Goal: Task Accomplishment & Management: Use online tool/utility

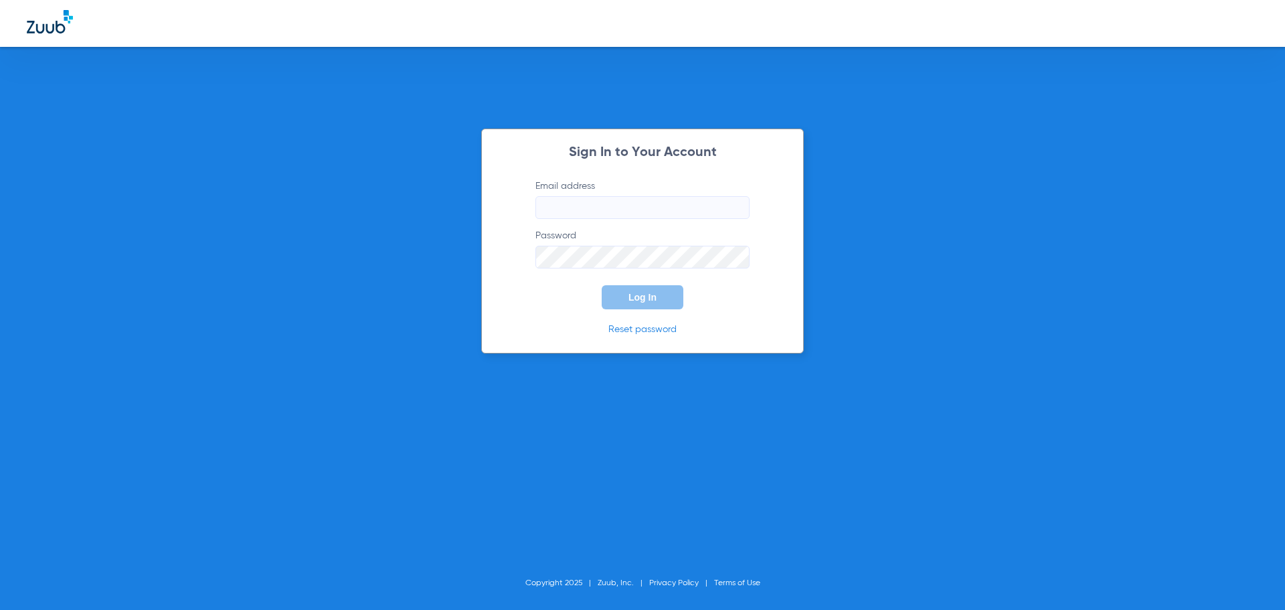
type input "[EMAIL_ADDRESS][DOMAIN_NAME]"
click at [642, 293] on span "Log In" at bounding box center [642, 297] width 28 height 11
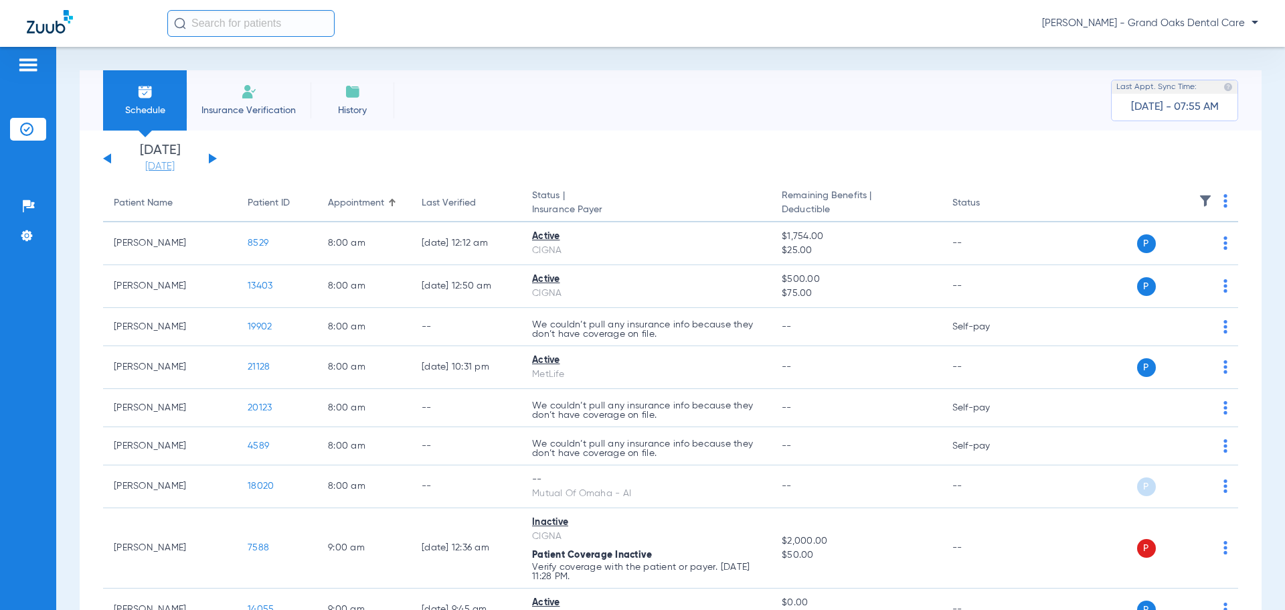
click at [161, 160] on li "[DATE] [DATE]" at bounding box center [160, 158] width 80 height 29
click at [164, 164] on link "[DATE]" at bounding box center [160, 166] width 80 height 13
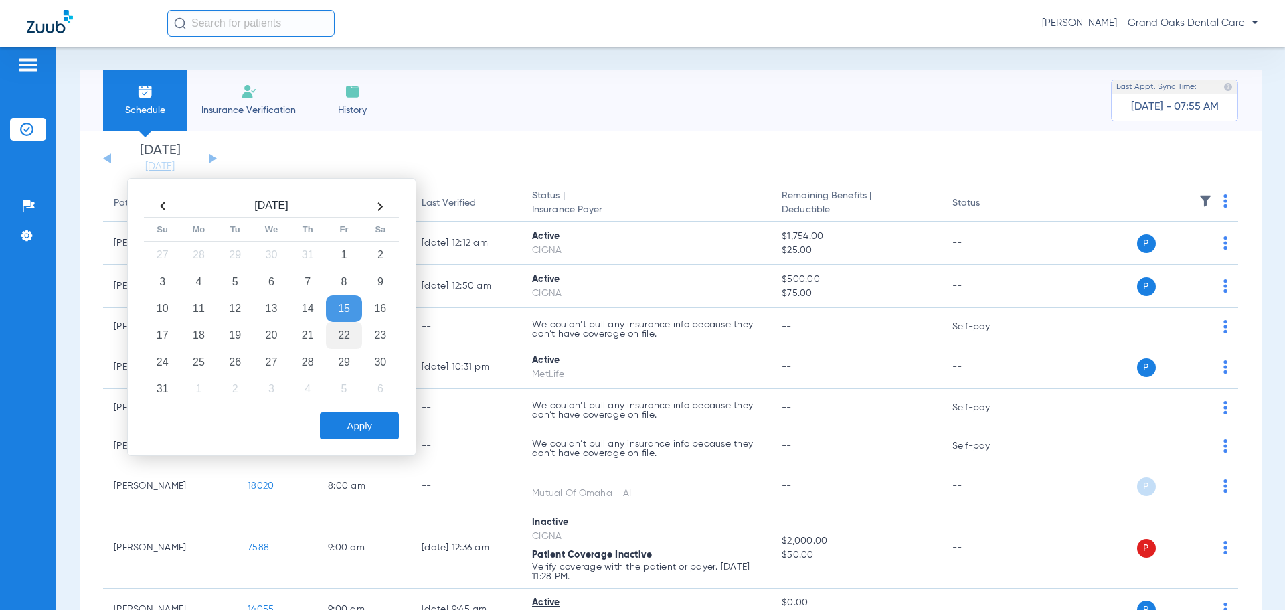
click at [341, 328] on td "22" at bounding box center [344, 335] width 36 height 27
click at [359, 426] on button "Apply" at bounding box center [359, 425] width 79 height 27
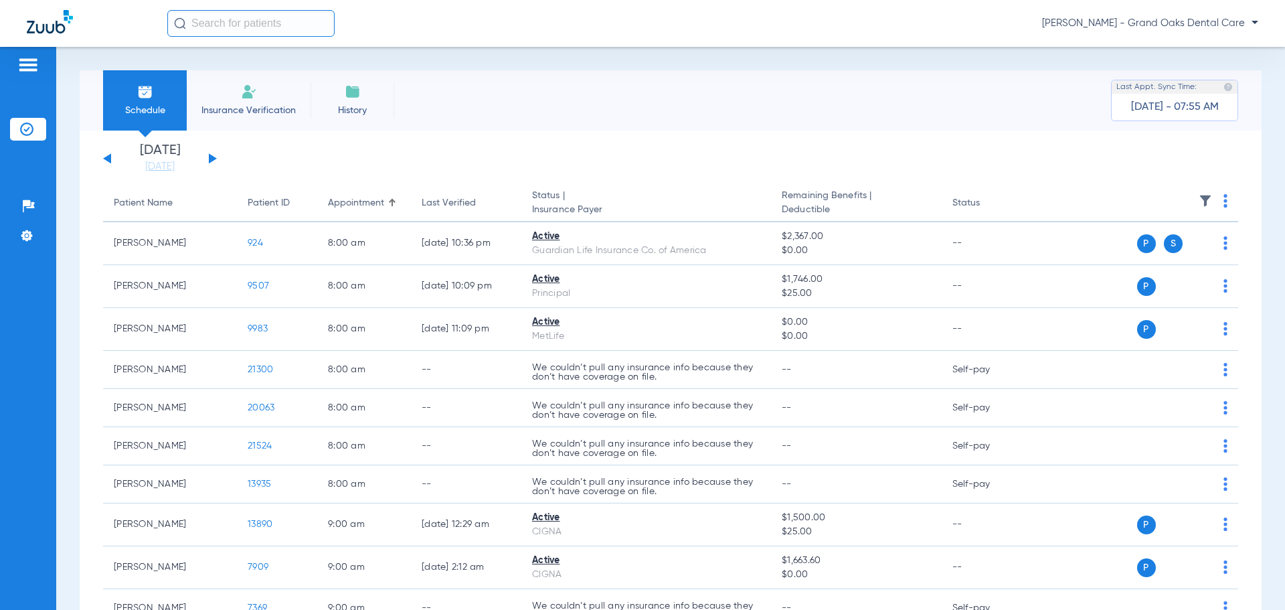
click at [1199, 198] on img at bounding box center [1204, 200] width 13 height 13
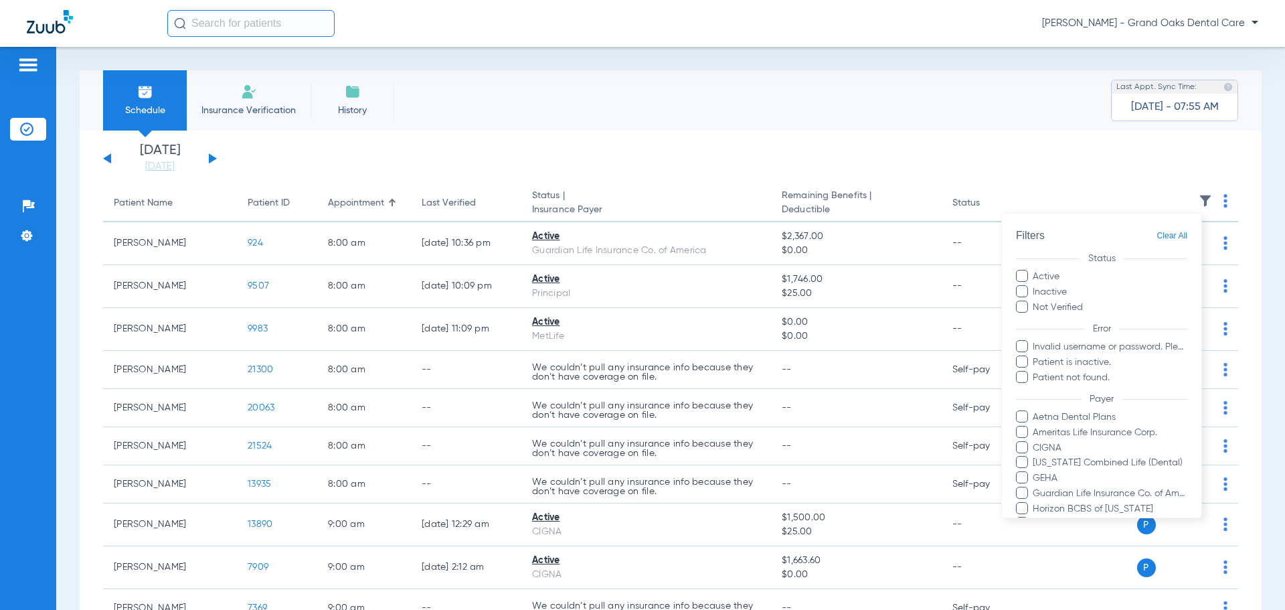
click at [1055, 304] on label "Not Verified" at bounding box center [1101, 307] width 171 height 14
click at [1085, 302] on input "Not Verified" at bounding box center [1085, 302] width 0 height 0
click at [1051, 293] on label "Inactive" at bounding box center [1101, 292] width 171 height 14
click at [1069, 287] on input "Inactive" at bounding box center [1069, 287] width 0 height 0
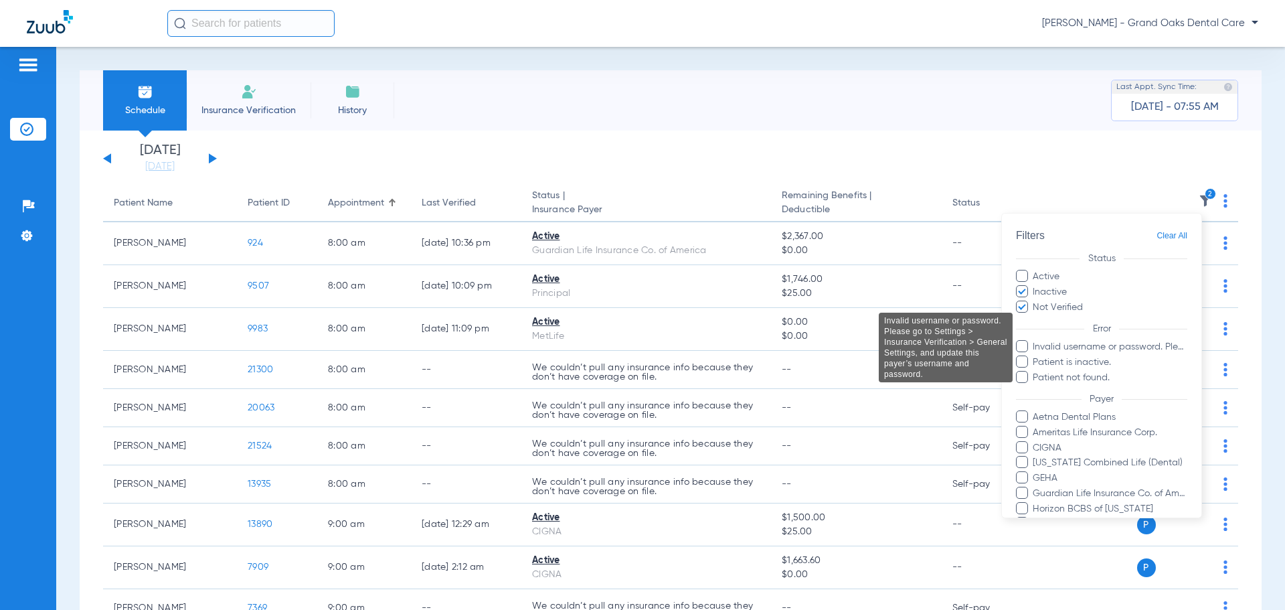
click at [1034, 351] on span "Invalid username or password. Please go to Settings > Insurance Verification > …" at bounding box center [1109, 347] width 155 height 14
click at [1034, 356] on input "Invalid username or password. Please go to Settings > Insurance Verification > …" at bounding box center [1034, 356] width 0 height 0
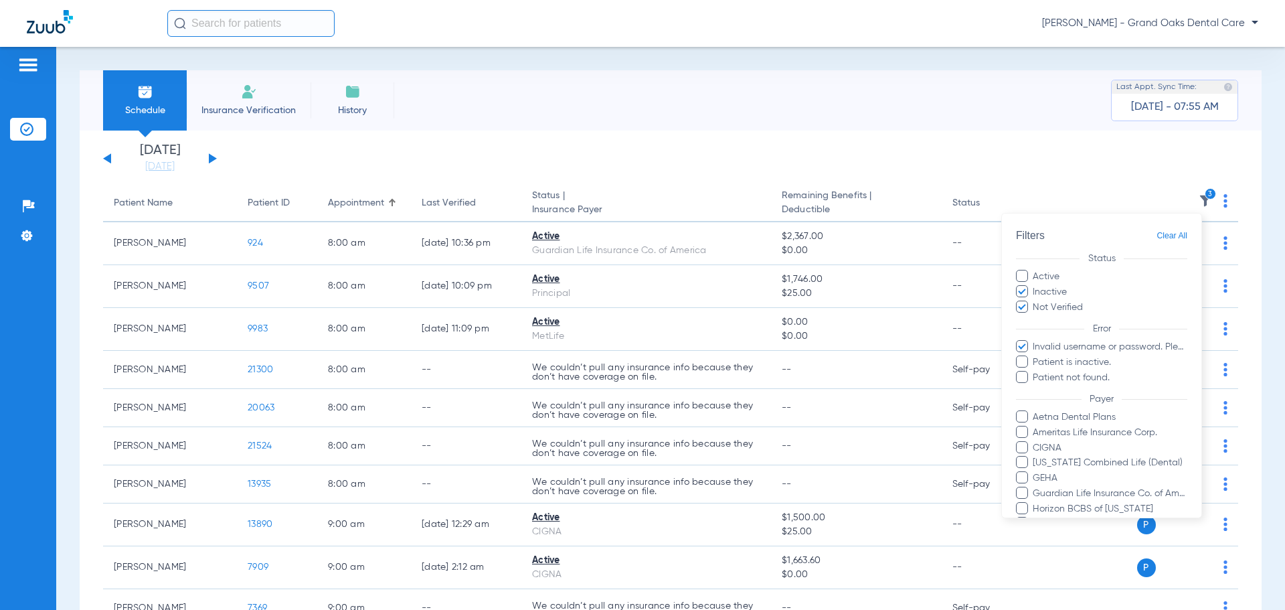
click at [1028, 361] on label "Patient is inactive." at bounding box center [1101, 362] width 171 height 14
click at [1034, 371] on input "Patient is inactive." at bounding box center [1034, 371] width 0 height 0
click at [1020, 373] on span at bounding box center [1022, 377] width 12 height 12
click at [1034, 387] on input "Patient not found." at bounding box center [1034, 387] width 0 height 0
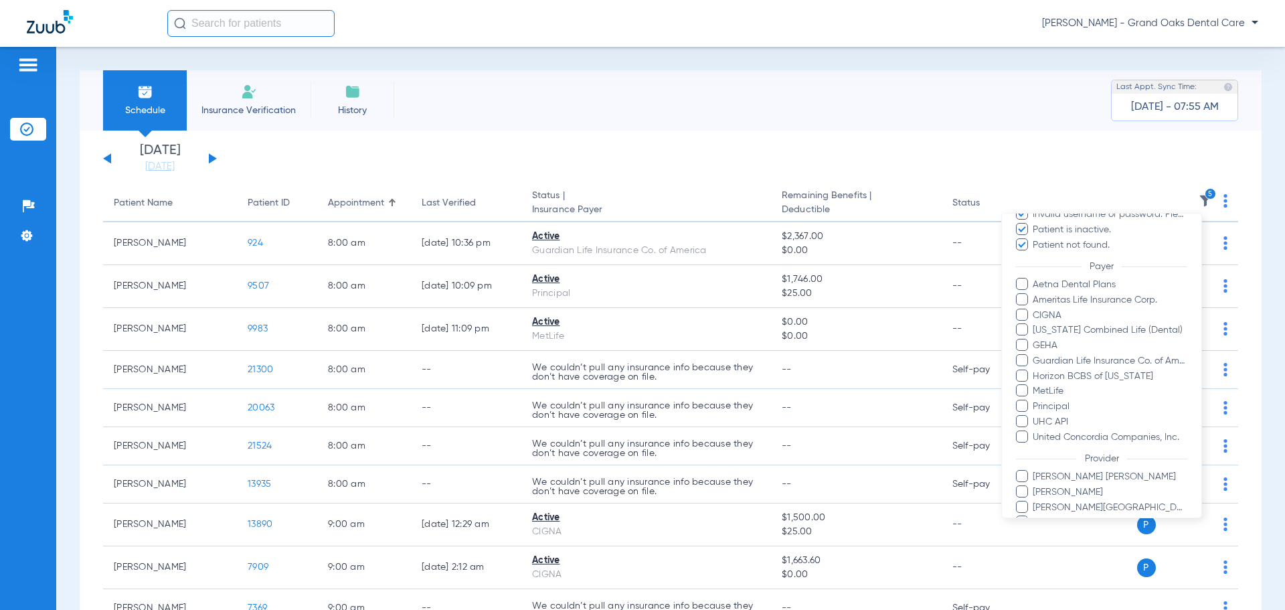
scroll to position [244, 0]
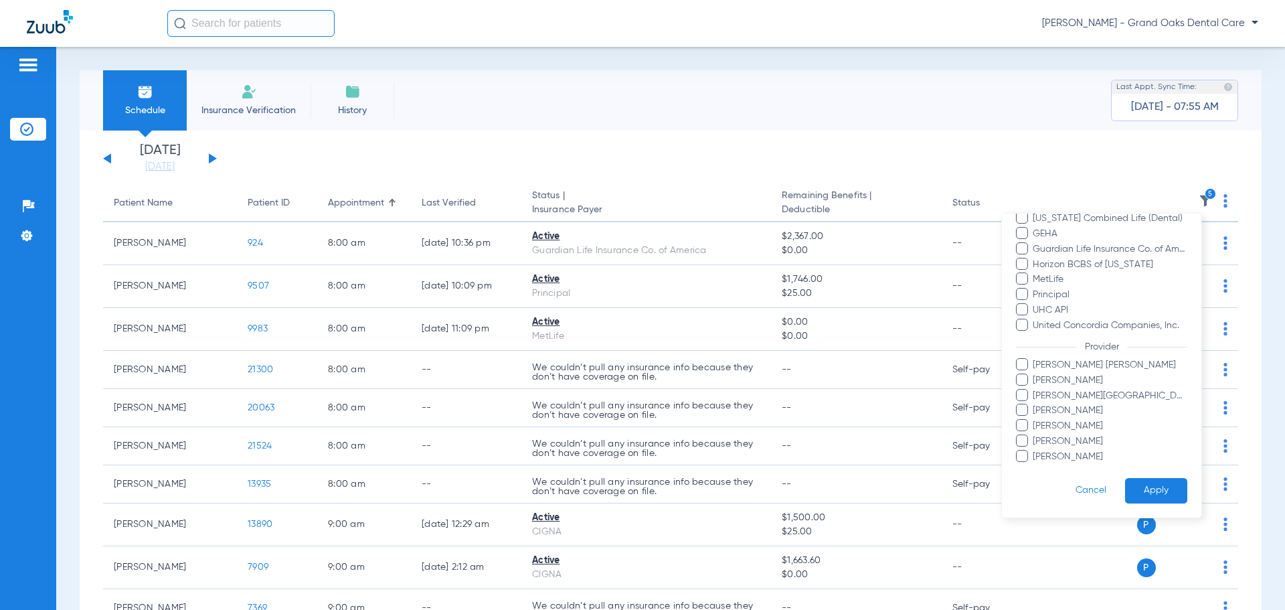
click at [1148, 487] on button "Apply" at bounding box center [1156, 491] width 62 height 26
